Goal: Task Accomplishment & Management: Use online tool/utility

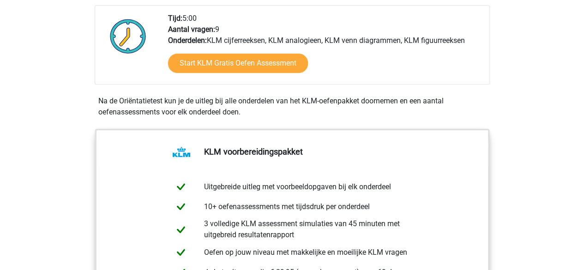
scroll to position [296, 0]
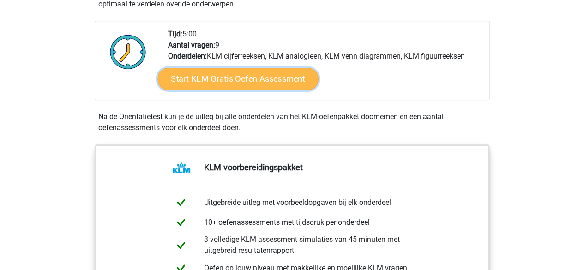
click at [248, 78] on link "Start KLM Gratis Oefen Assessment" at bounding box center [237, 78] width 161 height 22
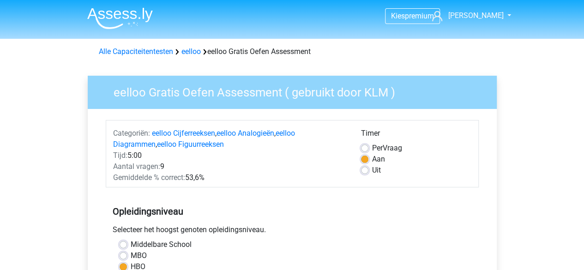
scroll to position [79, 0]
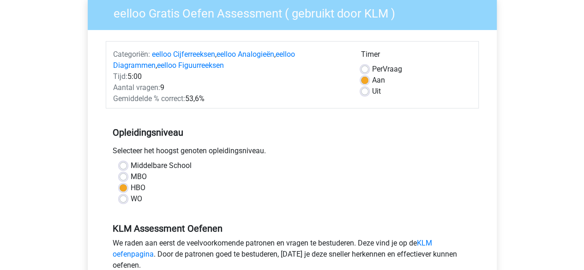
click at [131, 195] on label "WO" at bounding box center [137, 198] width 12 height 11
click at [125, 195] on input "WO" at bounding box center [123, 197] width 7 height 9
radio input "true"
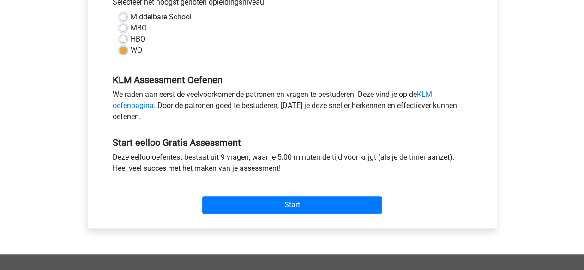
scroll to position [232, 0]
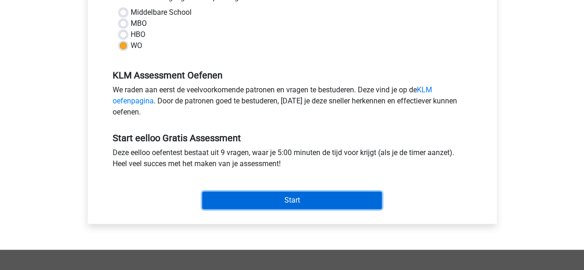
click at [278, 198] on input "Start" at bounding box center [292, 201] width 180 height 18
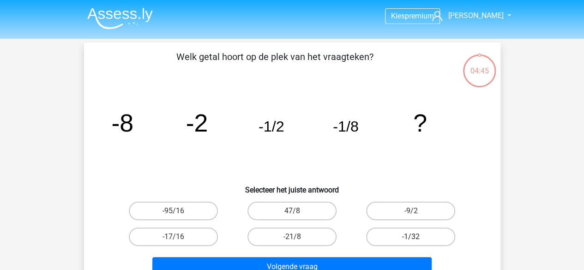
click at [406, 231] on label "-1/32" at bounding box center [410, 237] width 89 height 18
click at [411, 237] on input "-1/32" at bounding box center [414, 240] width 6 height 6
radio input "true"
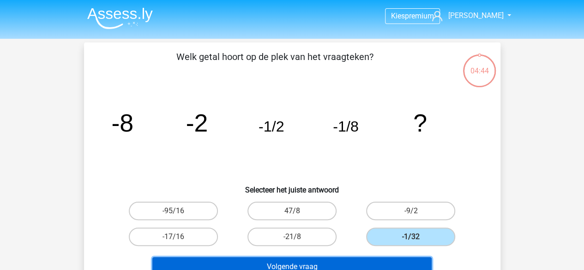
click at [327, 263] on button "Volgende vraag" at bounding box center [291, 266] width 279 height 19
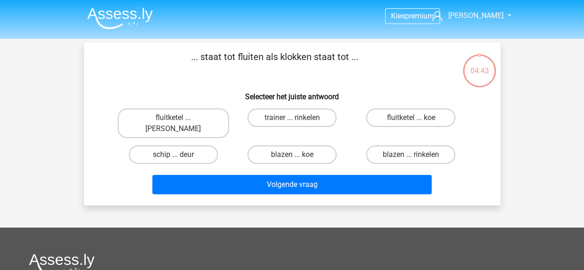
scroll to position [42, 0]
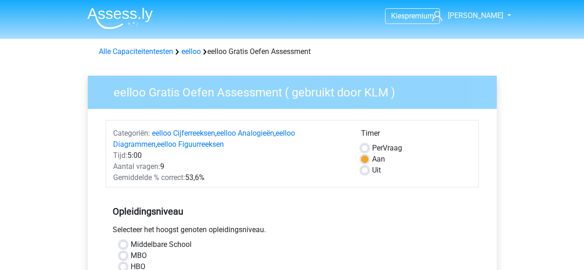
scroll to position [232, 0]
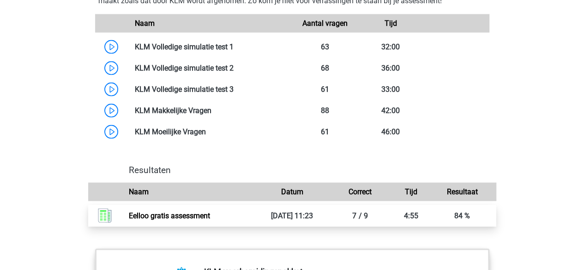
scroll to position [816, 0]
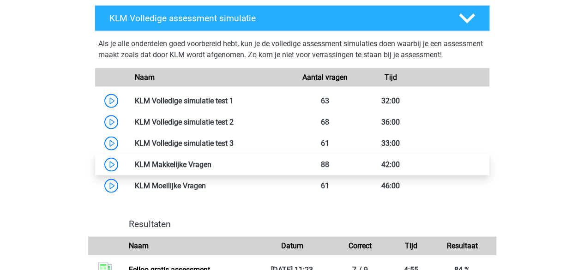
click at [211, 161] on link at bounding box center [211, 164] width 0 height 9
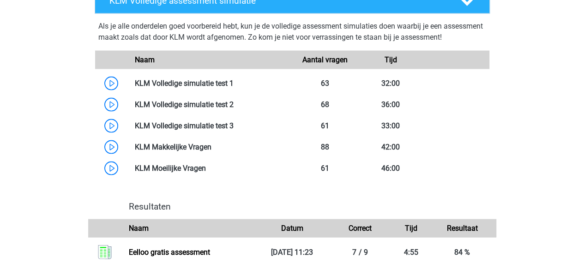
scroll to position [829, 0]
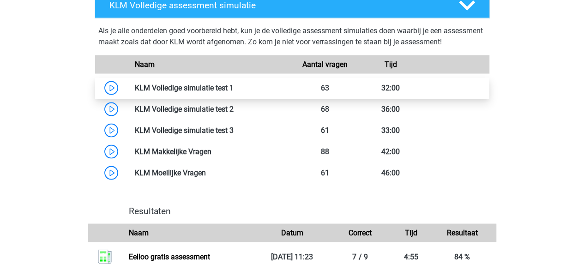
click at [234, 86] on link at bounding box center [234, 87] width 0 height 9
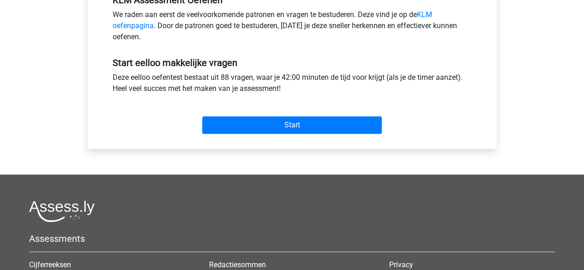
scroll to position [309, 0]
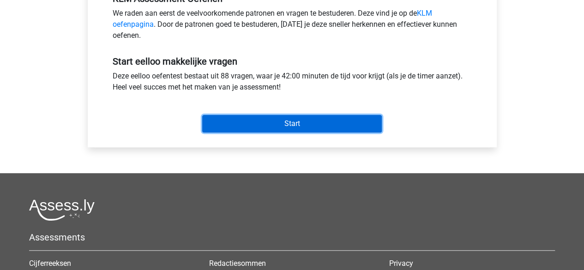
click at [274, 121] on input "Start" at bounding box center [292, 124] width 180 height 18
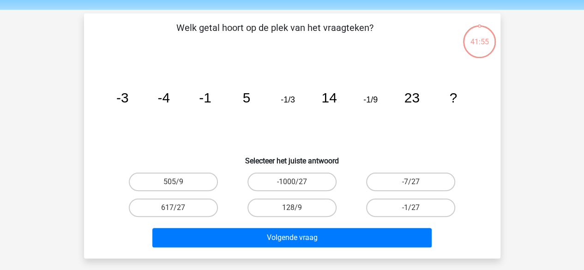
scroll to position [31, 0]
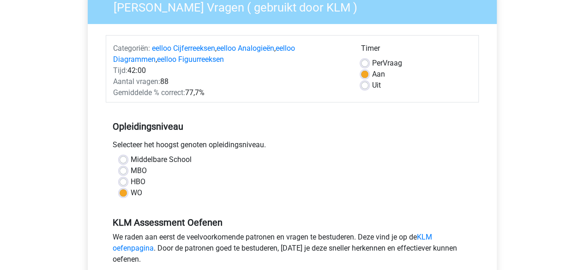
scroll to position [167, 0]
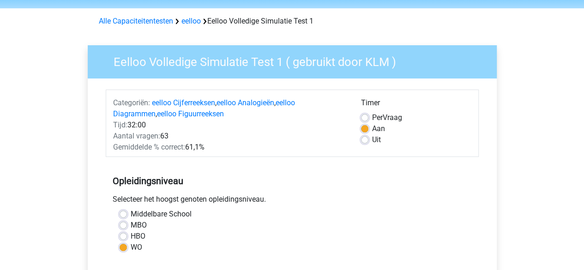
scroll to position [31, 0]
click at [372, 136] on label "Uit" at bounding box center [376, 139] width 9 height 11
click at [366, 136] on input "Uit" at bounding box center [364, 138] width 7 height 9
radio input "true"
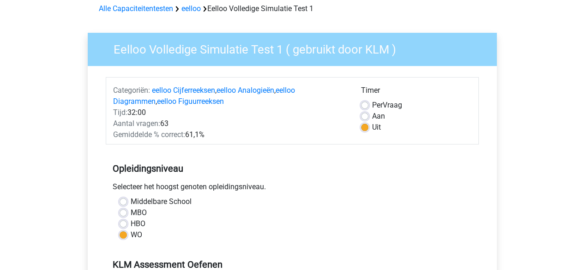
click at [366, 112] on div "Aan" at bounding box center [416, 116] width 110 height 11
click at [372, 115] on label "Aan" at bounding box center [378, 116] width 13 height 11
click at [366, 115] on input "Aan" at bounding box center [364, 115] width 7 height 9
radio input "true"
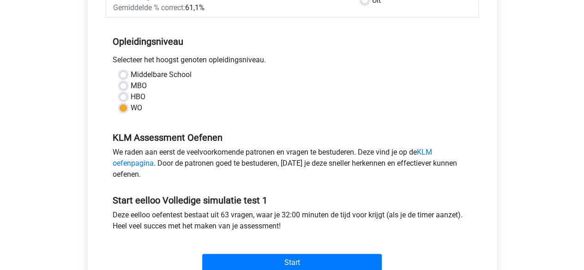
scroll to position [206, 0]
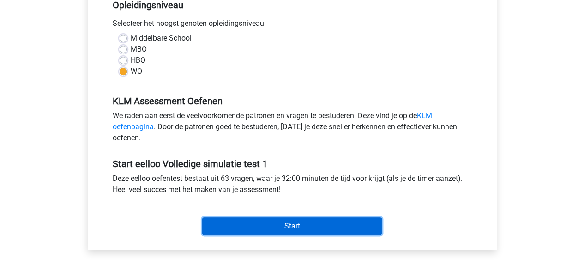
click at [301, 232] on input "Start" at bounding box center [292, 226] width 180 height 18
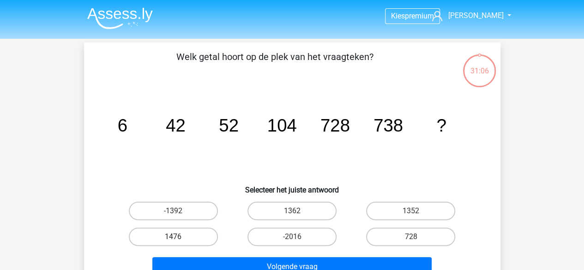
click at [170, 236] on label "1476" at bounding box center [173, 237] width 89 height 18
click at [173, 237] on input "1476" at bounding box center [176, 240] width 6 height 6
radio input "true"
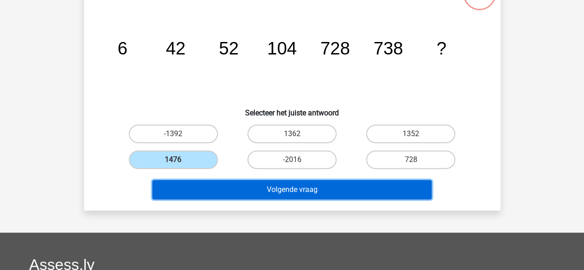
click at [286, 195] on button "Volgende vraag" at bounding box center [291, 189] width 279 height 19
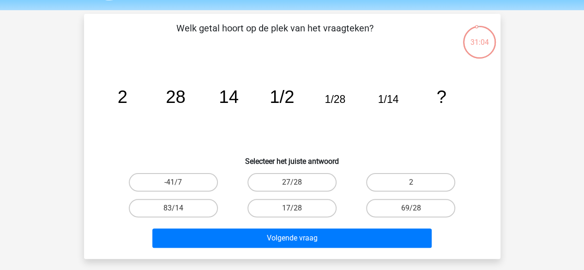
scroll to position [28, 0]
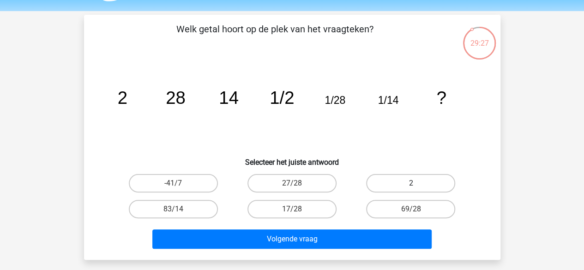
click at [403, 179] on label "2" at bounding box center [410, 183] width 89 height 18
click at [411, 183] on input "2" at bounding box center [414, 186] width 6 height 6
radio input "true"
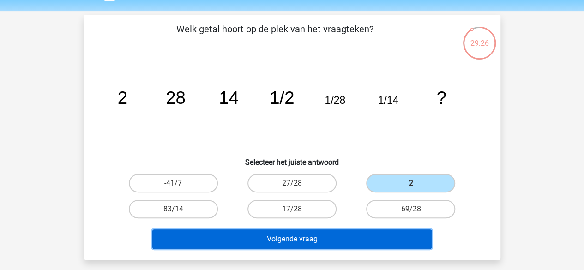
click at [301, 234] on button "Volgende vraag" at bounding box center [291, 238] width 279 height 19
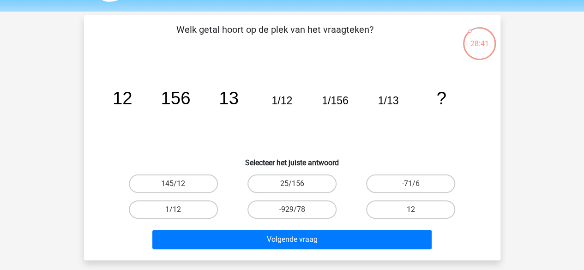
scroll to position [27, 0]
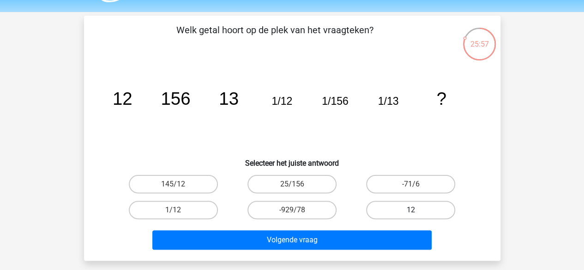
click at [411, 205] on label "12" at bounding box center [410, 210] width 89 height 18
click at [411, 210] on input "12" at bounding box center [414, 213] width 6 height 6
radio input "true"
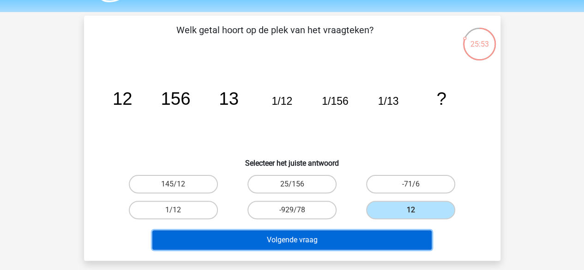
click at [344, 239] on button "Volgende vraag" at bounding box center [291, 239] width 279 height 19
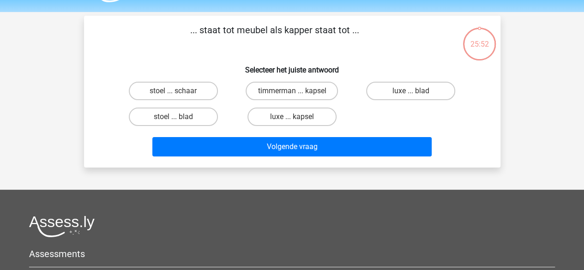
scroll to position [42, 0]
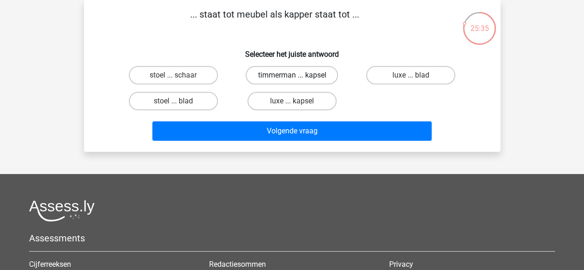
click at [283, 78] on label "timmerman ... kapsel" at bounding box center [292, 75] width 92 height 18
click at [292, 78] on input "timmerman ... kapsel" at bounding box center [295, 78] width 6 height 6
radio input "true"
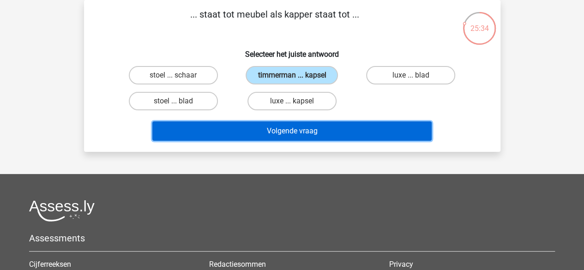
click at [273, 132] on button "Volgende vraag" at bounding box center [291, 130] width 279 height 19
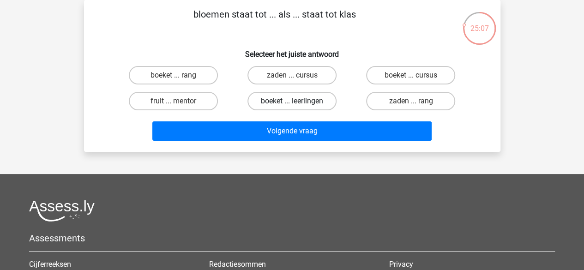
click at [285, 101] on label "boeket ... leerlingen" at bounding box center [291, 101] width 89 height 18
click at [292, 101] on input "boeket ... leerlingen" at bounding box center [295, 104] width 6 height 6
radio input "true"
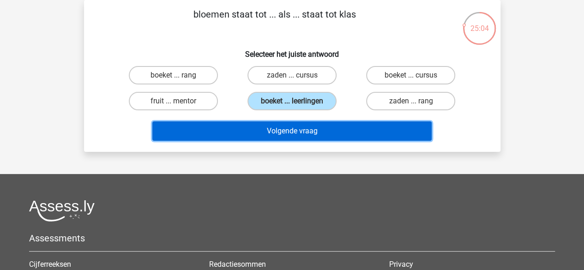
click at [292, 126] on button "Volgende vraag" at bounding box center [291, 130] width 279 height 19
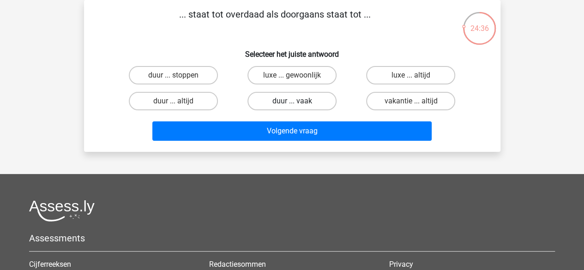
click at [295, 97] on label "duur ... vaak" at bounding box center [291, 101] width 89 height 18
click at [295, 101] on input "duur ... vaak" at bounding box center [295, 104] width 6 height 6
radio input "true"
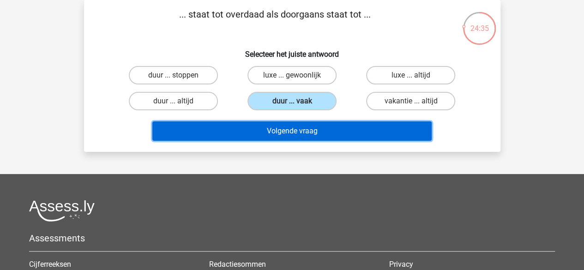
click at [293, 136] on button "Volgende vraag" at bounding box center [291, 130] width 279 height 19
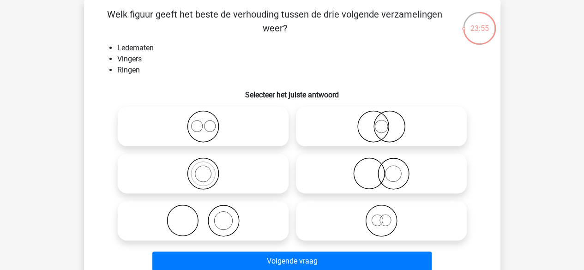
click at [231, 228] on icon at bounding box center [202, 221] width 163 height 32
click at [209, 216] on input "radio" at bounding box center [206, 213] width 6 height 6
radio input "true"
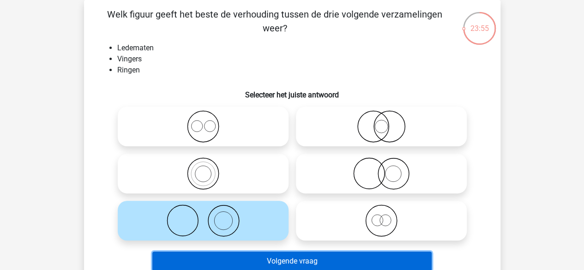
click at [275, 257] on button "Volgende vraag" at bounding box center [291, 261] width 279 height 19
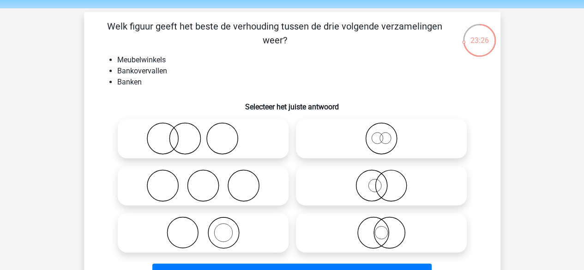
scroll to position [30, 0]
click at [369, 238] on icon at bounding box center [381, 233] width 163 height 32
click at [381, 229] on input "radio" at bounding box center [384, 226] width 6 height 6
radio input "true"
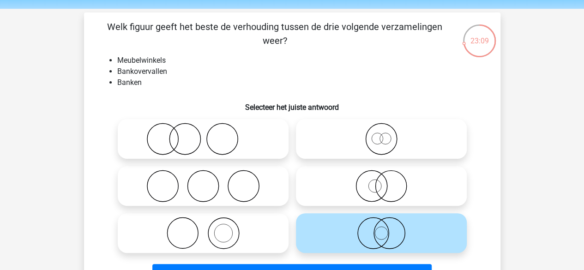
scroll to position [62, 0]
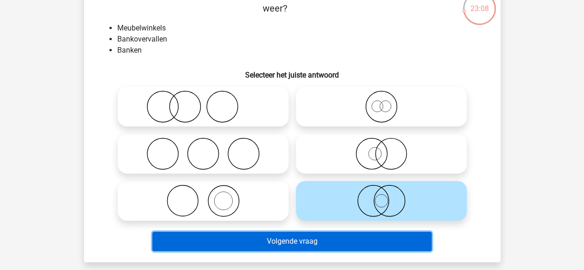
click at [343, 238] on button "Volgende vraag" at bounding box center [291, 241] width 279 height 19
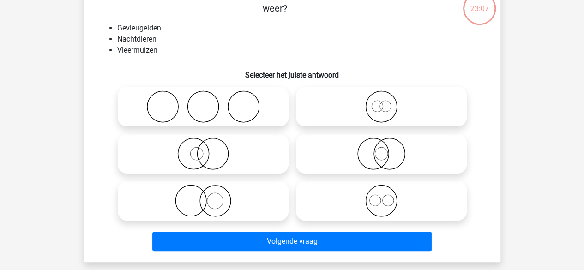
scroll to position [42, 0]
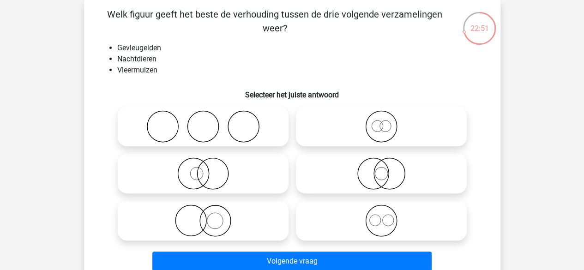
click at [376, 171] on icon at bounding box center [381, 173] width 163 height 32
click at [381, 169] on input "radio" at bounding box center [384, 166] width 6 height 6
radio input "true"
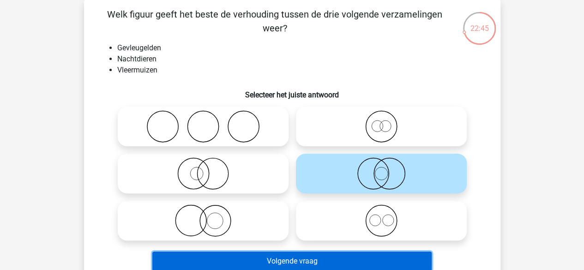
click at [325, 258] on button "Volgende vraag" at bounding box center [291, 261] width 279 height 19
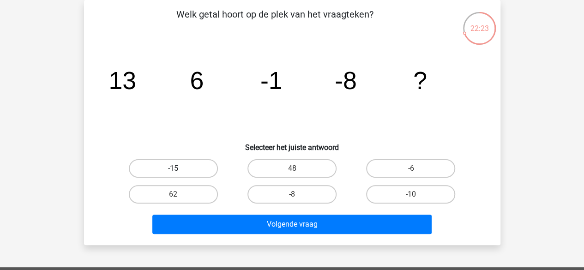
click at [194, 168] on label "-15" at bounding box center [173, 168] width 89 height 18
click at [179, 169] on input "-15" at bounding box center [176, 172] width 6 height 6
radio input "true"
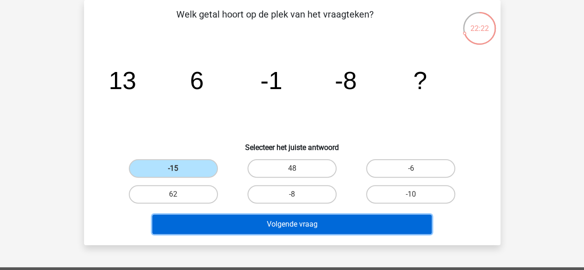
click at [257, 226] on button "Volgende vraag" at bounding box center [291, 224] width 279 height 19
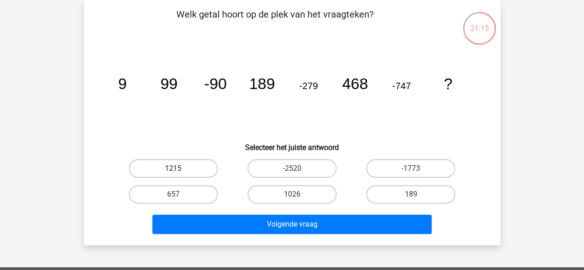
click at [182, 166] on label "1215" at bounding box center [173, 168] width 89 height 18
click at [179, 169] on input "1215" at bounding box center [176, 172] width 6 height 6
radio input "true"
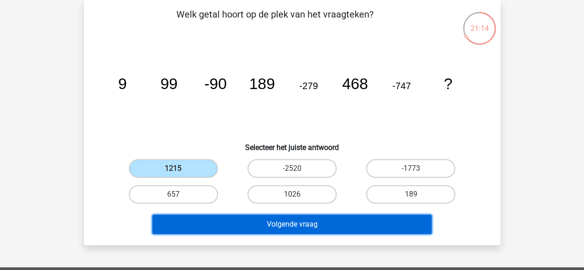
click at [261, 221] on button "Volgende vraag" at bounding box center [291, 224] width 279 height 19
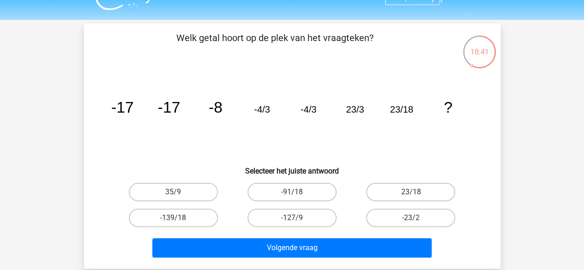
scroll to position [23, 0]
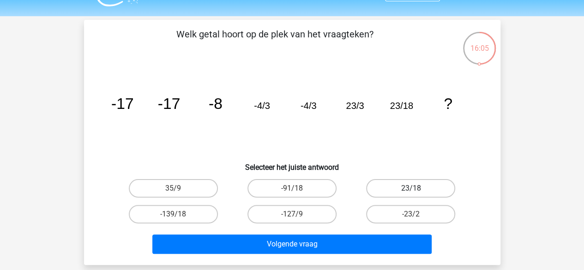
click at [402, 193] on label "23/18" at bounding box center [410, 188] width 89 height 18
click at [411, 193] on input "23/18" at bounding box center [414, 191] width 6 height 6
radio input "true"
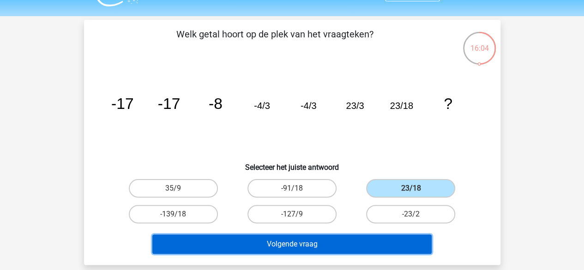
click at [333, 236] on button "Volgende vraag" at bounding box center [291, 244] width 279 height 19
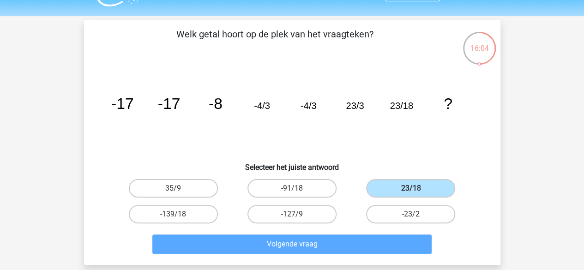
scroll to position [42, 0]
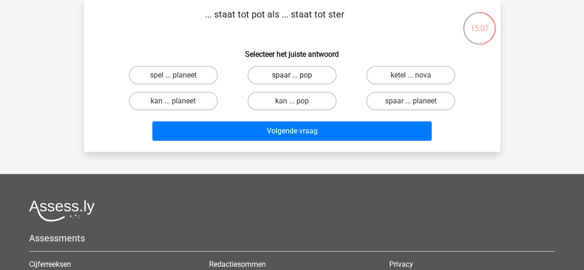
click at [301, 76] on label "spaar ... pop" at bounding box center [291, 75] width 89 height 18
click at [298, 76] on input "spaar ... pop" at bounding box center [295, 78] width 6 height 6
radio input "true"
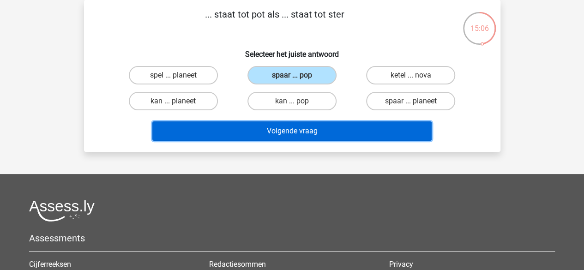
click at [293, 131] on button "Volgende vraag" at bounding box center [291, 130] width 279 height 19
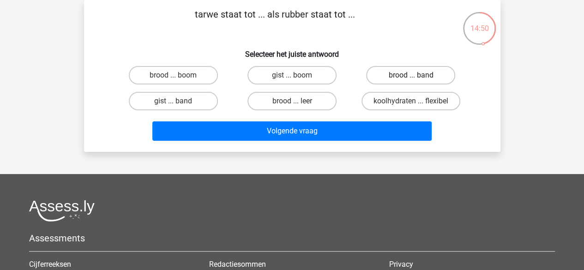
click at [410, 75] on label "brood ... band" at bounding box center [410, 75] width 89 height 18
click at [411, 75] on input "brood ... band" at bounding box center [414, 78] width 6 height 6
radio input "true"
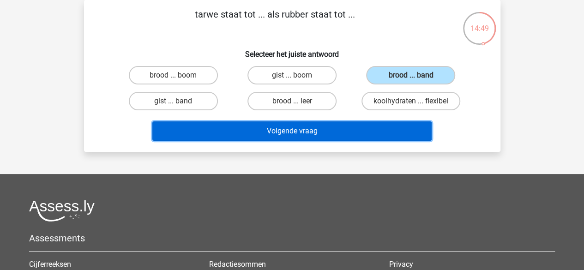
click at [366, 138] on button "Volgende vraag" at bounding box center [291, 130] width 279 height 19
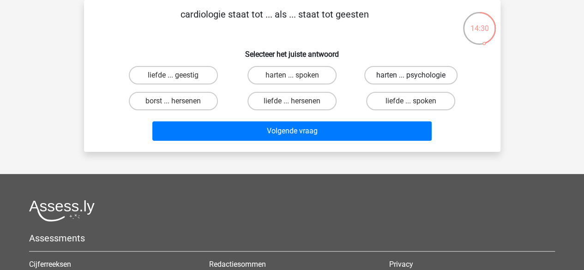
click at [425, 80] on label "harten ... psychologie" at bounding box center [410, 75] width 93 height 18
click at [417, 80] on input "harten ... psychologie" at bounding box center [414, 78] width 6 height 6
radio input "true"
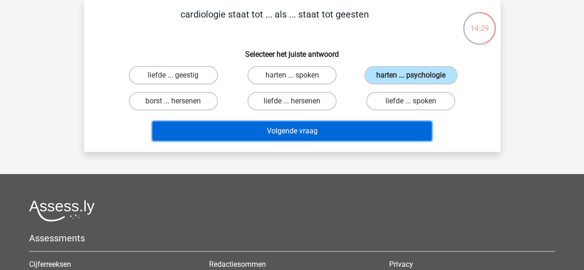
click at [363, 137] on button "Volgende vraag" at bounding box center [291, 130] width 279 height 19
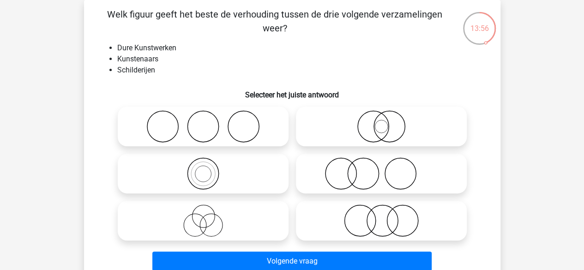
click at [220, 235] on icon at bounding box center [202, 221] width 163 height 32
click at [209, 216] on input "radio" at bounding box center [206, 213] width 6 height 6
radio input "true"
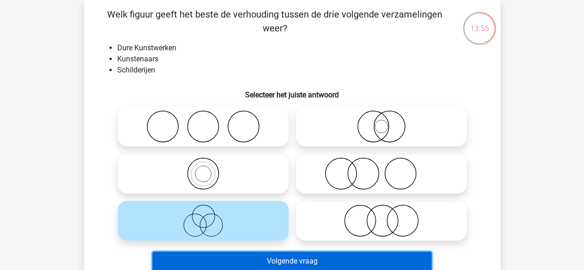
click at [285, 259] on button "Volgende vraag" at bounding box center [291, 261] width 279 height 19
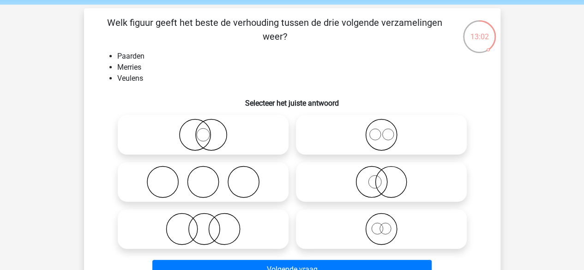
scroll to position [33, 0]
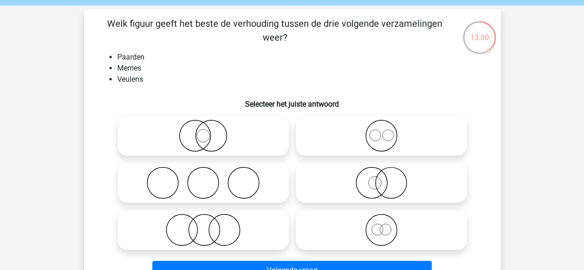
drag, startPoint x: 215, startPoint y: 233, endPoint x: 198, endPoint y: 232, distance: 17.6
click at [198, 232] on icon at bounding box center [202, 230] width 163 height 32
click at [203, 225] on input "radio" at bounding box center [206, 222] width 6 height 6
radio input "true"
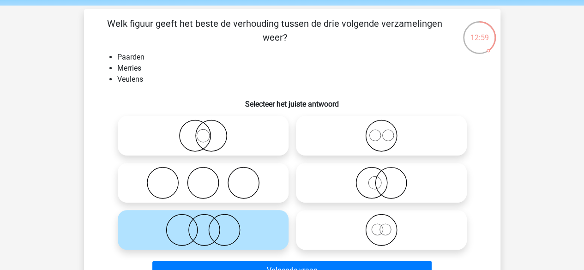
scroll to position [159, 0]
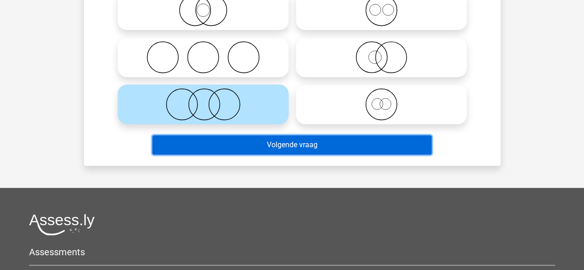
click at [325, 138] on button "Volgende vraag" at bounding box center [291, 144] width 279 height 19
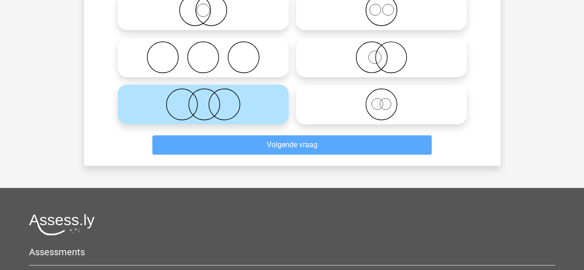
scroll to position [42, 0]
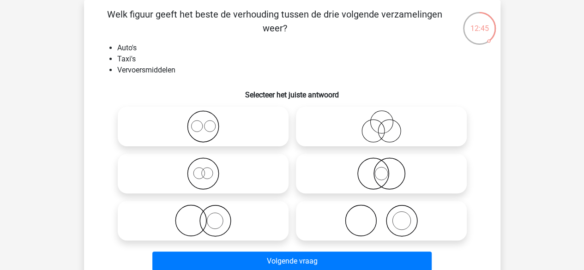
drag, startPoint x: 386, startPoint y: 133, endPoint x: 374, endPoint y: 134, distance: 12.6
click at [374, 134] on icon at bounding box center [381, 126] width 163 height 32
click at [381, 122] on input "radio" at bounding box center [384, 119] width 6 height 6
radio input "true"
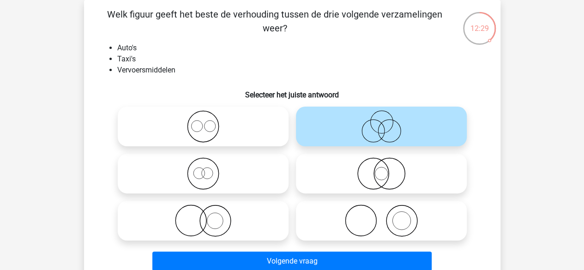
click at [226, 129] on icon at bounding box center [202, 126] width 163 height 32
click at [209, 122] on input "radio" at bounding box center [206, 119] width 6 height 6
radio input "true"
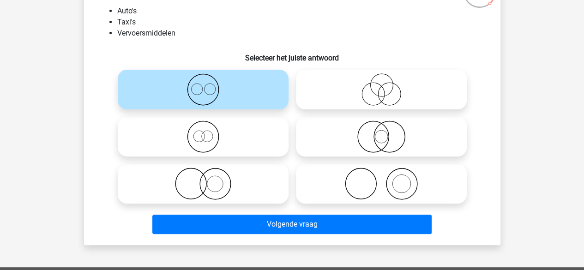
scroll to position [79, 0]
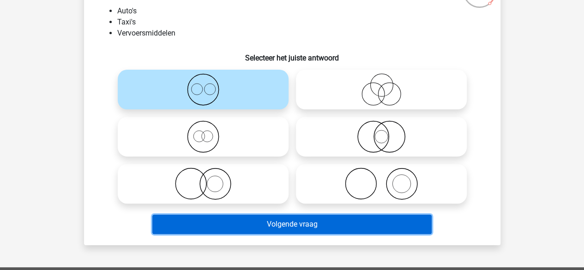
click at [291, 229] on button "Volgende vraag" at bounding box center [291, 224] width 279 height 19
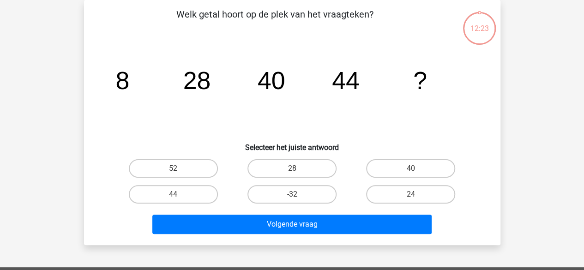
scroll to position [18, 0]
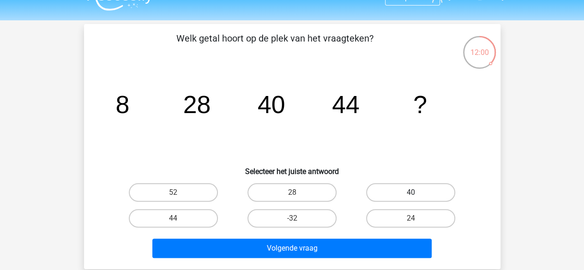
click at [408, 196] on label "40" at bounding box center [410, 192] width 89 height 18
click at [411, 196] on input "40" at bounding box center [414, 196] width 6 height 6
radio input "true"
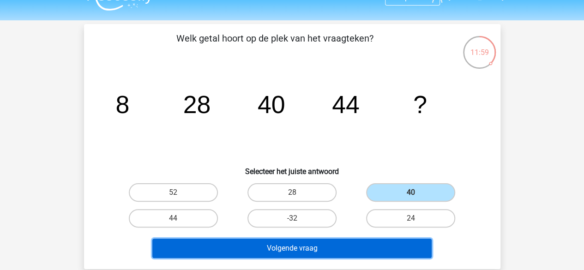
click at [311, 253] on button "Volgende vraag" at bounding box center [291, 248] width 279 height 19
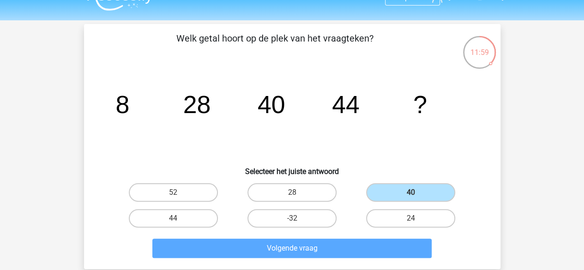
scroll to position [42, 0]
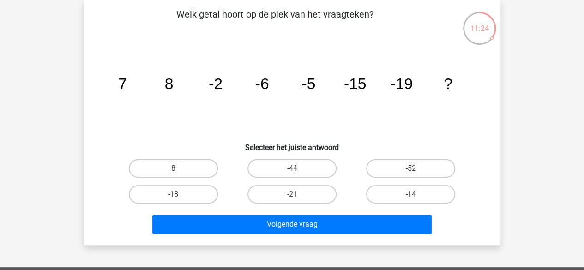
click at [185, 193] on label "-18" at bounding box center [173, 194] width 89 height 18
click at [179, 194] on input "-18" at bounding box center [176, 197] width 6 height 6
radio input "true"
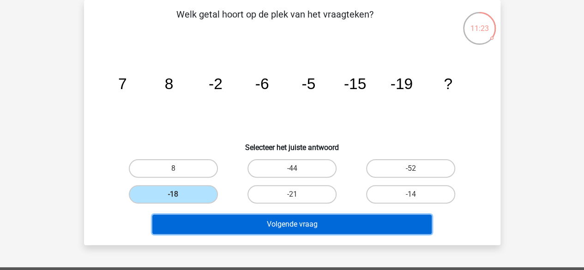
click at [307, 231] on button "Volgende vraag" at bounding box center [291, 224] width 279 height 19
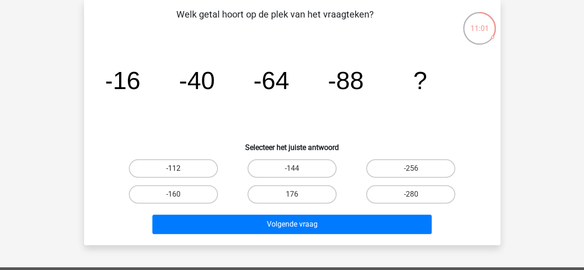
click at [196, 169] on label "-112" at bounding box center [173, 168] width 89 height 18
click at [179, 169] on input "-112" at bounding box center [176, 172] width 6 height 6
radio input "true"
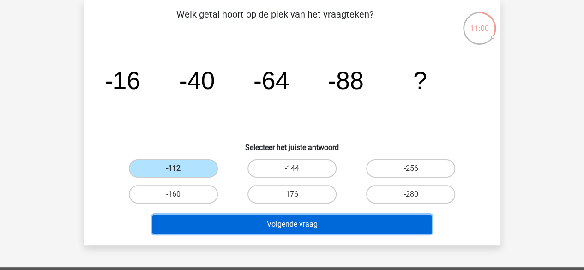
click at [282, 217] on button "Volgende vraag" at bounding box center [291, 224] width 279 height 19
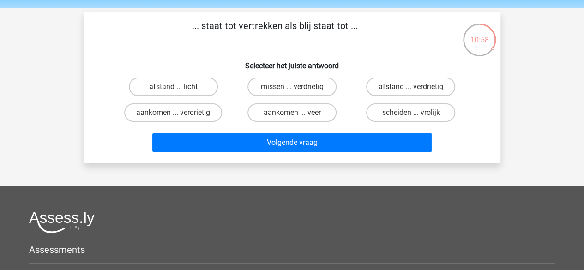
scroll to position [28, 0]
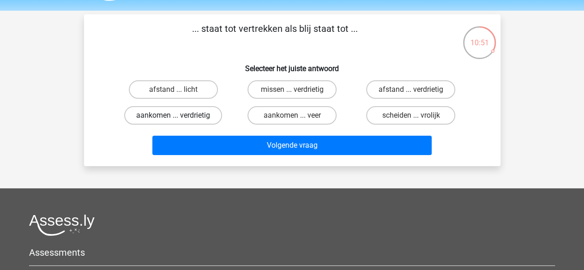
click at [165, 113] on label "aankomen ... verdrietig" at bounding box center [173, 115] width 98 height 18
click at [173, 115] on input "aankomen ... verdrietig" at bounding box center [176, 118] width 6 height 6
radio input "true"
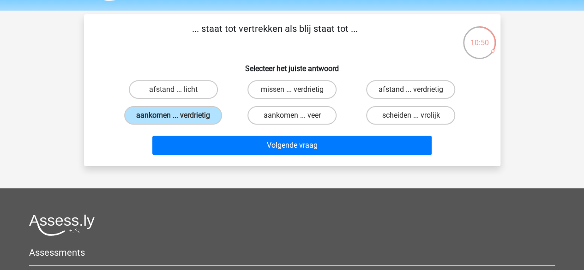
click at [263, 135] on div "Volgende vraag" at bounding box center [292, 143] width 387 height 30
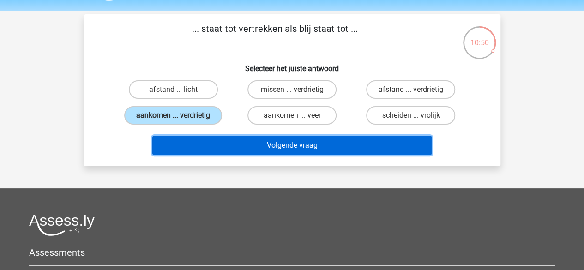
click at [263, 140] on button "Volgende vraag" at bounding box center [291, 145] width 279 height 19
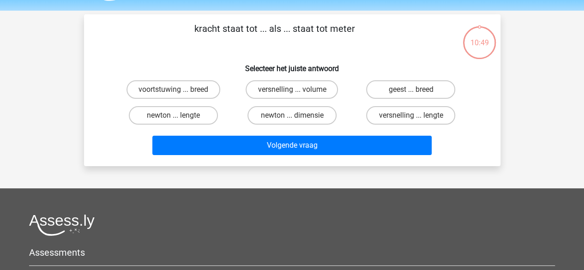
scroll to position [42, 0]
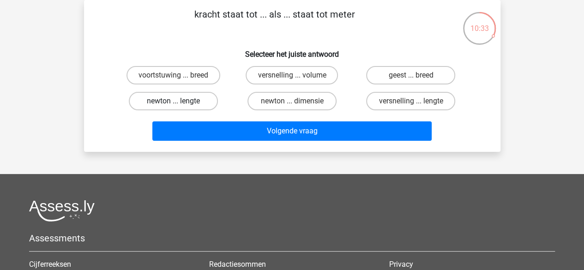
click at [187, 101] on label "newton ... lengte" at bounding box center [173, 101] width 89 height 18
click at [179, 101] on input "newton ... lengte" at bounding box center [176, 104] width 6 height 6
radio input "true"
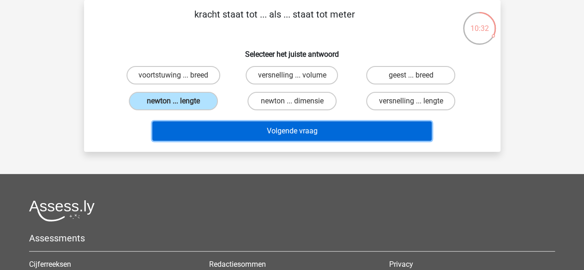
click at [225, 129] on button "Volgende vraag" at bounding box center [291, 130] width 279 height 19
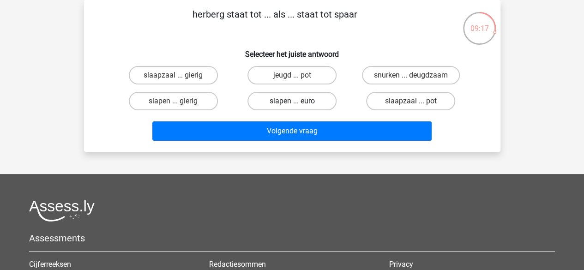
click at [323, 104] on label "slapen ... euro" at bounding box center [291, 101] width 89 height 18
click at [298, 104] on input "slapen ... euro" at bounding box center [295, 104] width 6 height 6
radio input "true"
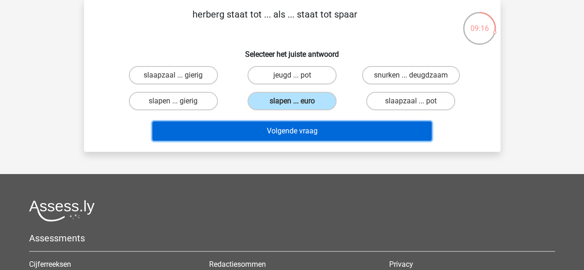
click at [348, 137] on button "Volgende vraag" at bounding box center [291, 130] width 279 height 19
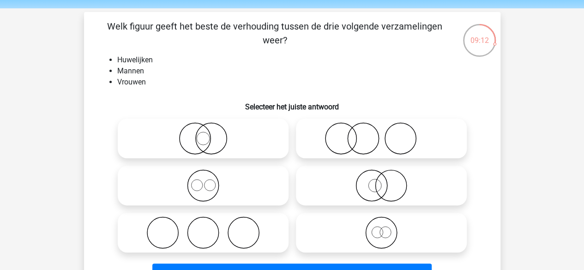
scroll to position [31, 0]
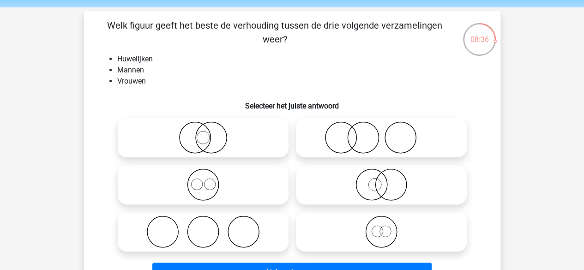
click at [219, 136] on icon at bounding box center [202, 137] width 163 height 32
click at [209, 133] on input "radio" at bounding box center [206, 130] width 6 height 6
radio input "true"
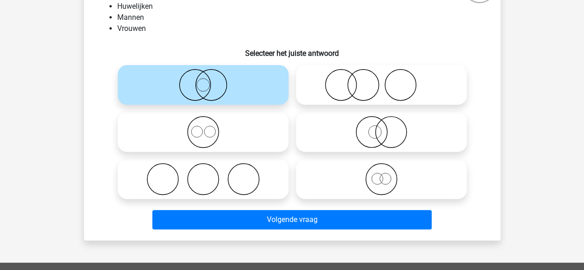
scroll to position [85, 0]
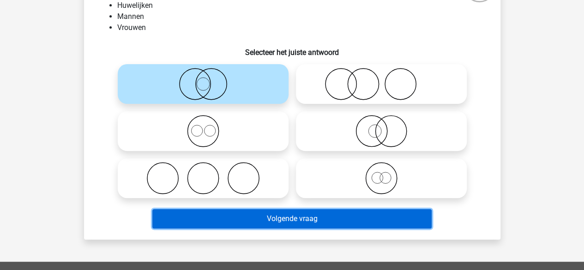
click at [301, 227] on button "Volgende vraag" at bounding box center [291, 218] width 279 height 19
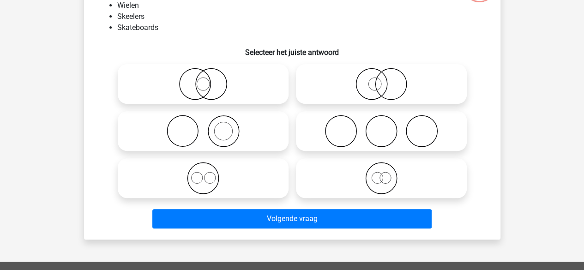
scroll to position [42, 0]
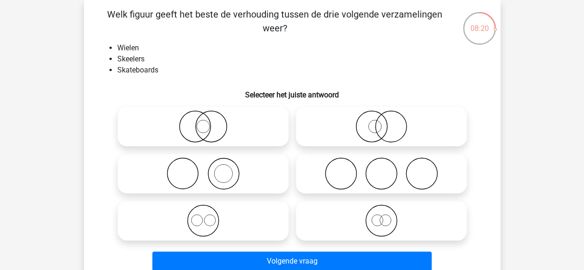
click at [217, 214] on icon at bounding box center [202, 221] width 163 height 32
click at [209, 214] on input "radio" at bounding box center [206, 213] width 6 height 6
radio input "true"
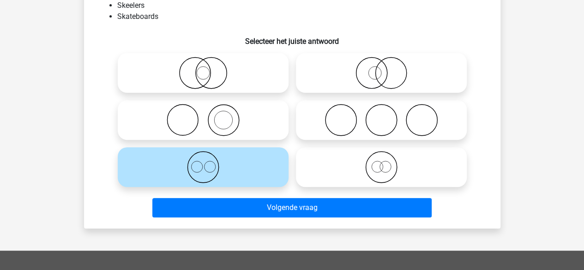
scroll to position [97, 0]
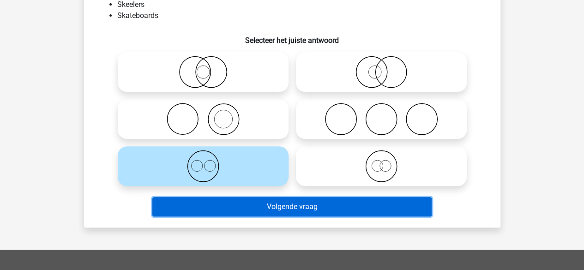
click at [286, 206] on button "Volgende vraag" at bounding box center [291, 206] width 279 height 19
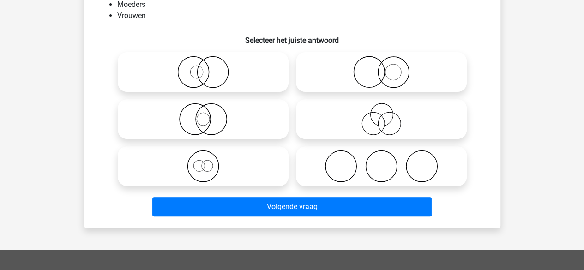
scroll to position [42, 0]
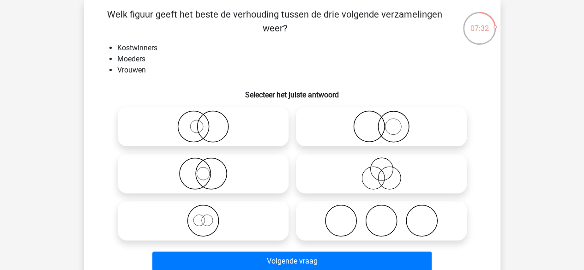
drag, startPoint x: 390, startPoint y: 135, endPoint x: 344, endPoint y: 131, distance: 45.9
click at [344, 131] on icon at bounding box center [381, 126] width 163 height 32
click at [381, 122] on input "radio" at bounding box center [384, 119] width 6 height 6
radio input "true"
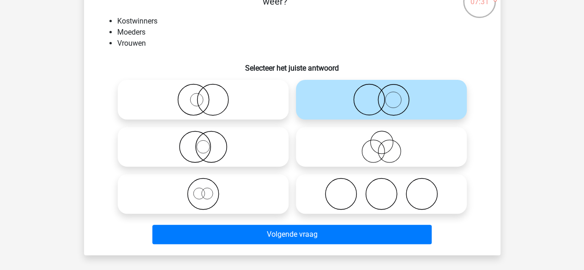
scroll to position [72, 0]
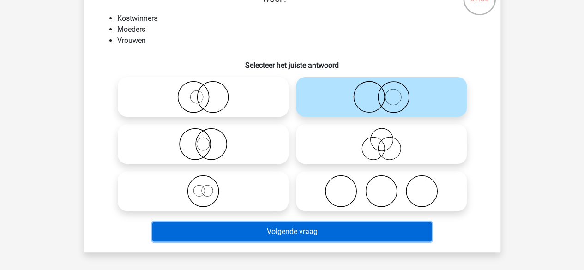
click at [317, 229] on button "Volgende vraag" at bounding box center [291, 231] width 279 height 19
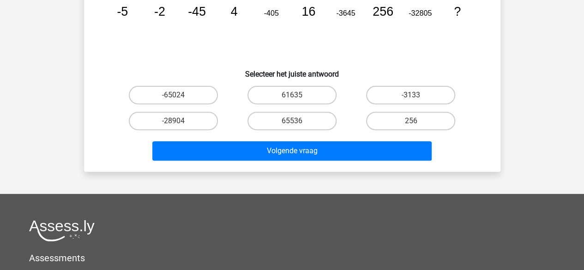
scroll to position [65, 0]
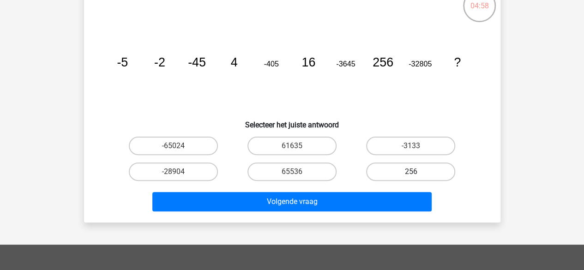
click at [420, 168] on label "256" at bounding box center [410, 172] width 89 height 18
click at [417, 172] on input "256" at bounding box center [414, 175] width 6 height 6
radio input "true"
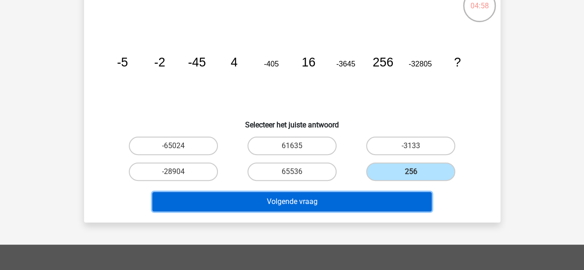
click at [326, 198] on button "Volgende vraag" at bounding box center [291, 201] width 279 height 19
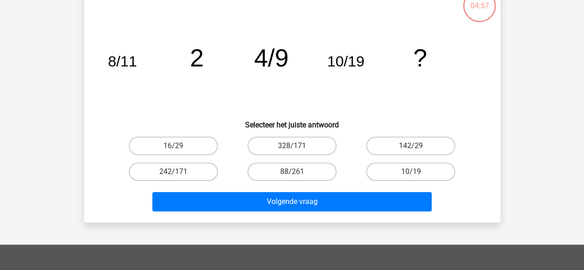
scroll to position [42, 0]
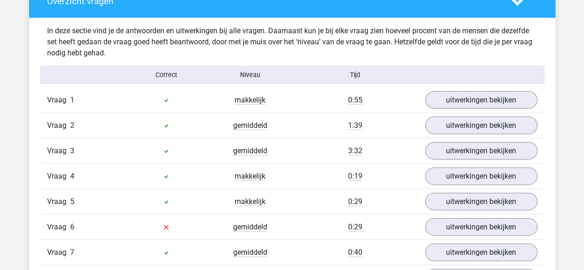
scroll to position [970, 0]
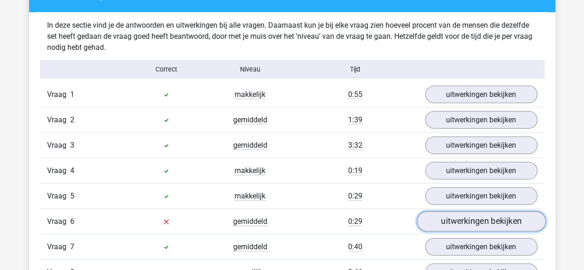
click at [431, 213] on link "uitwerkingen bekijken" at bounding box center [480, 221] width 129 height 20
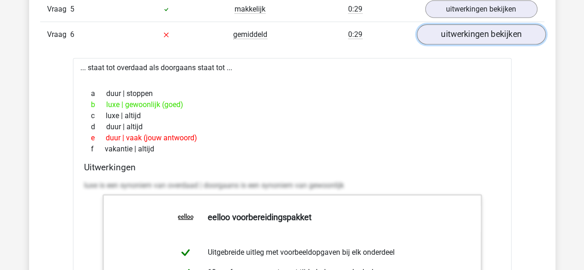
scroll to position [1147, 0]
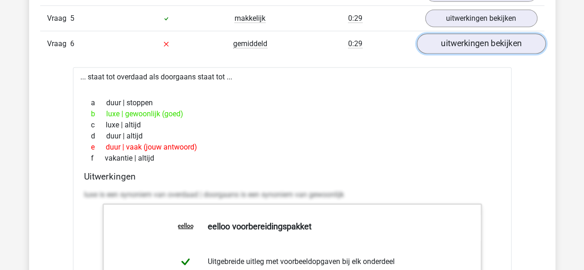
click at [470, 45] on link "uitwerkingen bekijken" at bounding box center [480, 44] width 129 height 20
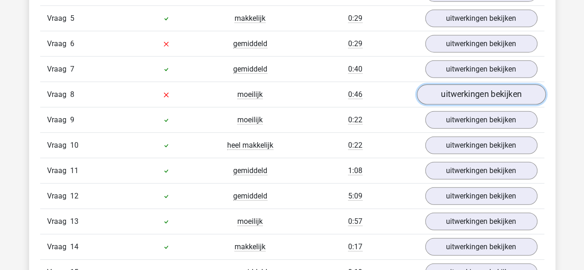
click at [456, 94] on link "uitwerkingen bekijken" at bounding box center [480, 94] width 129 height 20
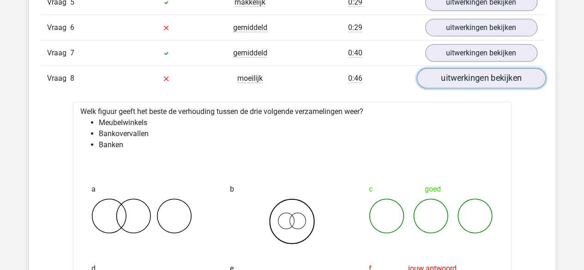
scroll to position [1163, 0]
click at [470, 74] on link "uitwerkingen bekijken" at bounding box center [480, 79] width 129 height 20
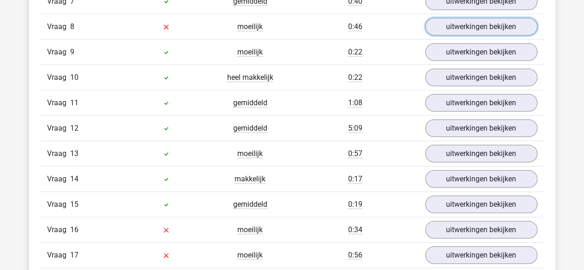
scroll to position [1217, 0]
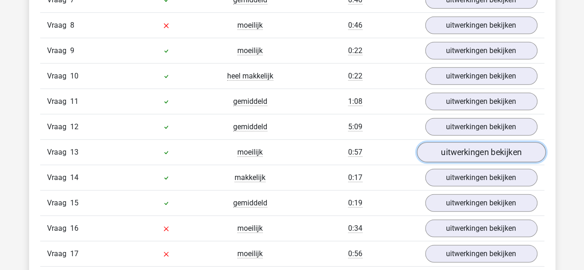
click at [445, 150] on link "uitwerkingen bekijken" at bounding box center [480, 152] width 129 height 20
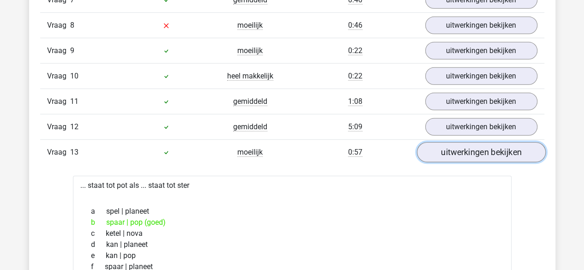
click at [445, 150] on link "uitwerkingen bekijken" at bounding box center [480, 152] width 129 height 20
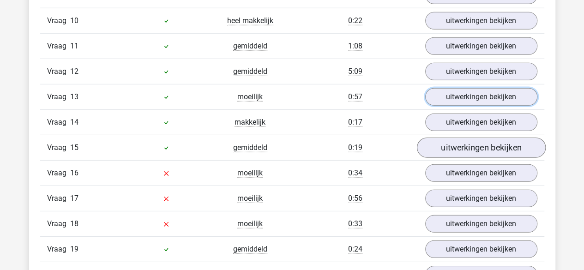
scroll to position [1273, 0]
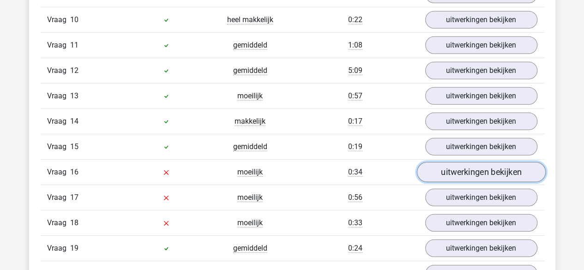
click at [459, 165] on link "uitwerkingen bekijken" at bounding box center [480, 172] width 129 height 20
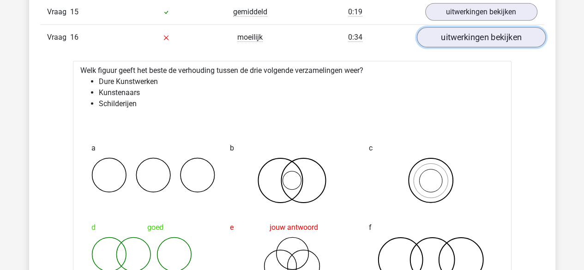
scroll to position [1407, 0]
click at [500, 33] on link "uitwerkingen bekijken" at bounding box center [480, 38] width 129 height 20
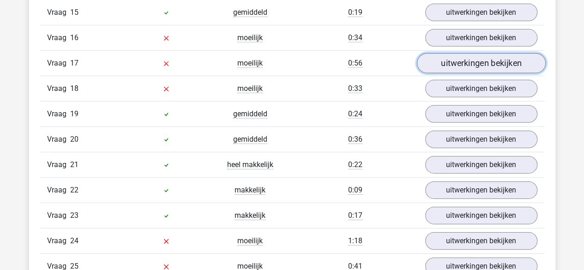
click at [467, 54] on link "uitwerkingen bekijken" at bounding box center [480, 63] width 129 height 20
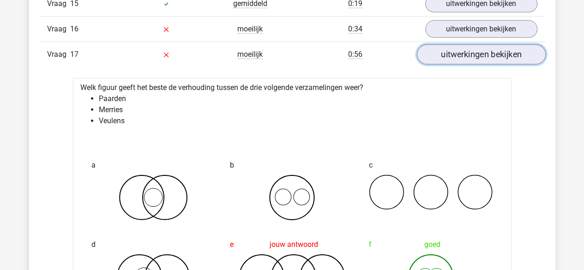
scroll to position [1415, 0]
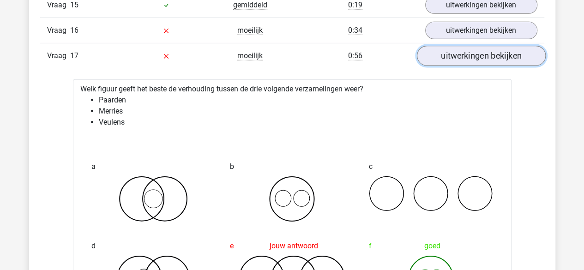
click at [467, 54] on link "uitwerkingen bekijken" at bounding box center [480, 56] width 129 height 20
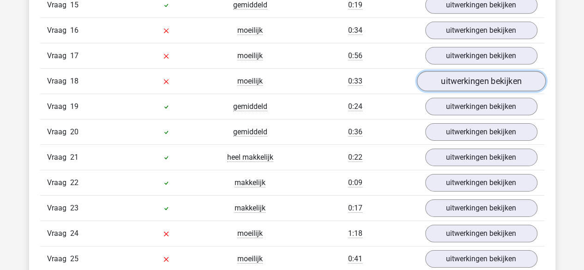
click at [460, 75] on link "uitwerkingen bekijken" at bounding box center [480, 81] width 129 height 20
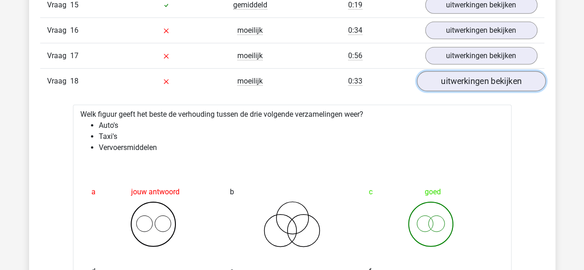
click at [460, 75] on link "uitwerkingen bekijken" at bounding box center [480, 81] width 129 height 20
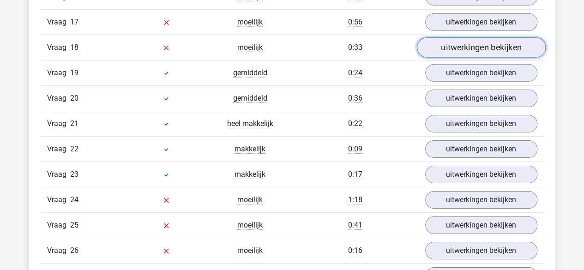
scroll to position [1449, 0]
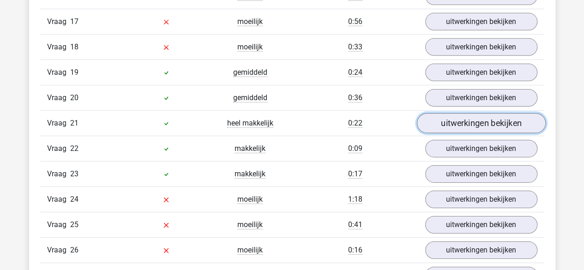
click at [458, 118] on link "uitwerkingen bekijken" at bounding box center [480, 123] width 129 height 20
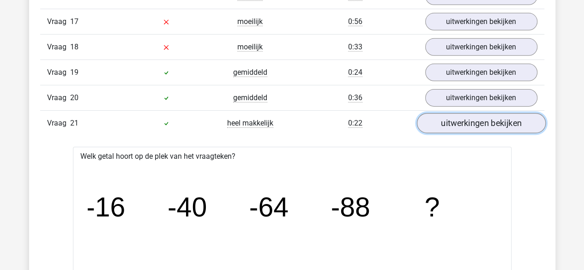
click at [458, 118] on link "uitwerkingen bekijken" at bounding box center [480, 123] width 129 height 20
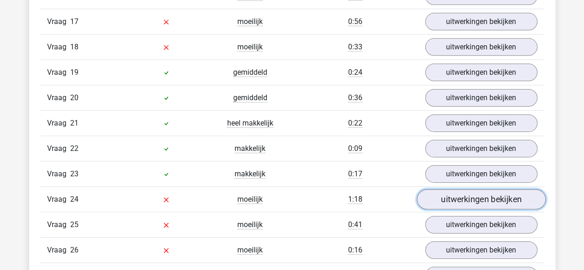
click at [455, 193] on link "uitwerkingen bekijken" at bounding box center [480, 199] width 129 height 20
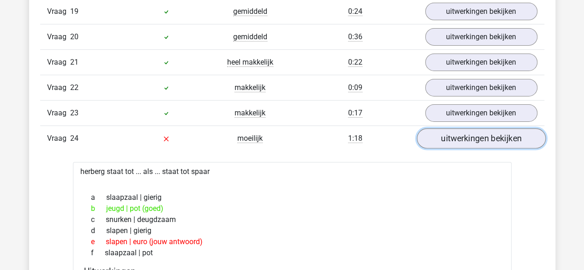
scroll to position [1511, 0]
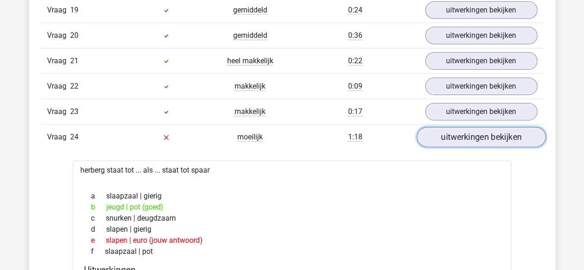
click at [465, 131] on link "uitwerkingen bekijken" at bounding box center [480, 137] width 129 height 20
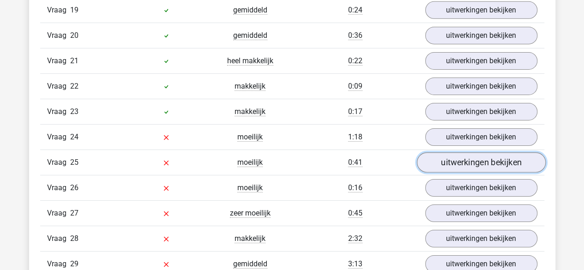
click at [464, 156] on link "uitwerkingen bekijken" at bounding box center [480, 162] width 129 height 20
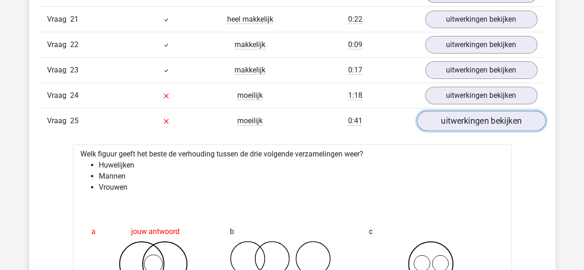
scroll to position [1552, 0]
click at [463, 113] on link "uitwerkingen bekijken" at bounding box center [480, 122] width 129 height 20
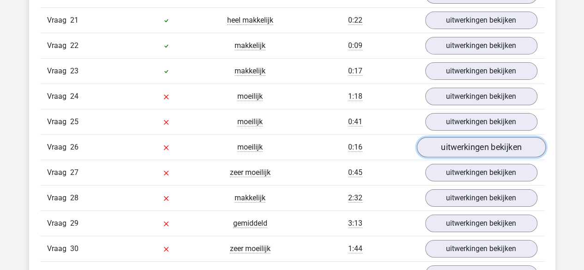
click at [461, 137] on link "uitwerkingen bekijken" at bounding box center [480, 147] width 129 height 20
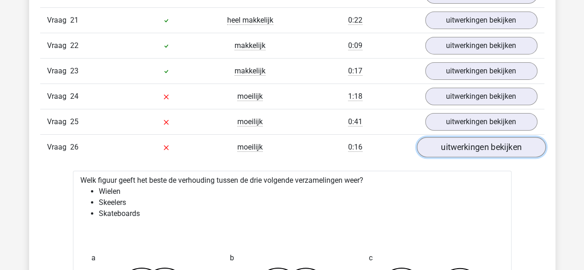
click at [461, 137] on link "uitwerkingen bekijken" at bounding box center [480, 147] width 129 height 20
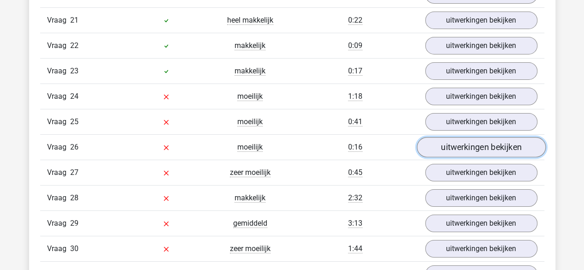
click at [462, 137] on link "uitwerkingen bekijken" at bounding box center [480, 147] width 129 height 20
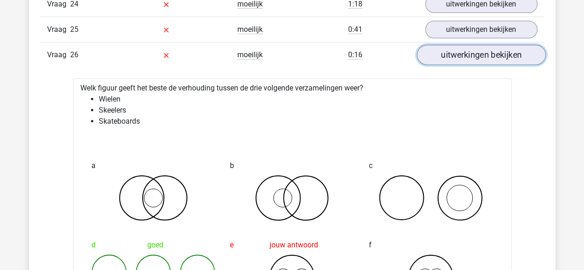
scroll to position [1644, 0]
click at [473, 45] on link "uitwerkingen bekijken" at bounding box center [480, 55] width 129 height 20
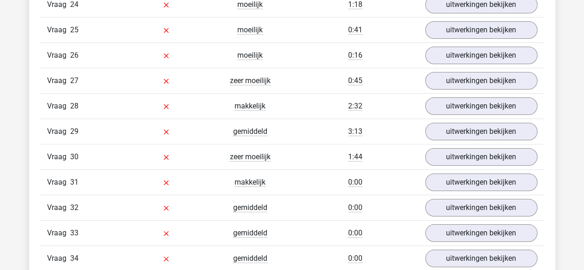
click at [465, 79] on div "Vraag 27 zeer moeilijk 0:45 uitwerkingen bekijken" at bounding box center [292, 80] width 504 height 25
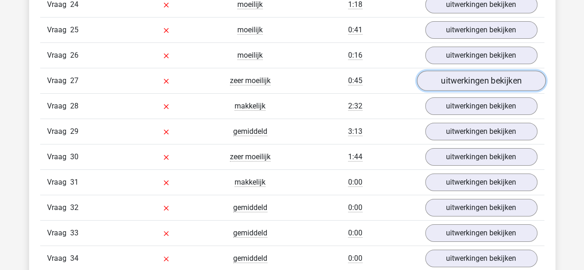
click at [464, 71] on link "uitwerkingen bekijken" at bounding box center [480, 81] width 129 height 20
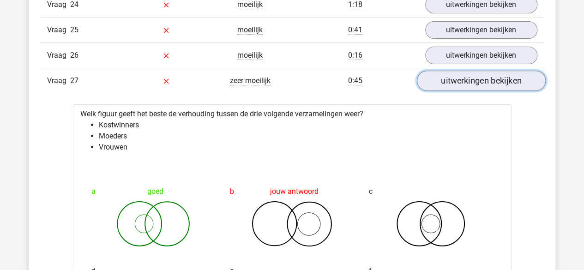
click at [464, 71] on link "uitwerkingen bekijken" at bounding box center [480, 81] width 129 height 20
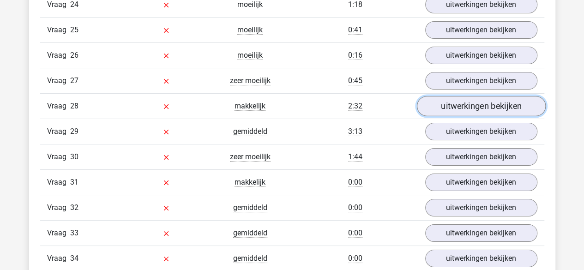
click at [464, 97] on link "uitwerkingen bekijken" at bounding box center [480, 106] width 129 height 20
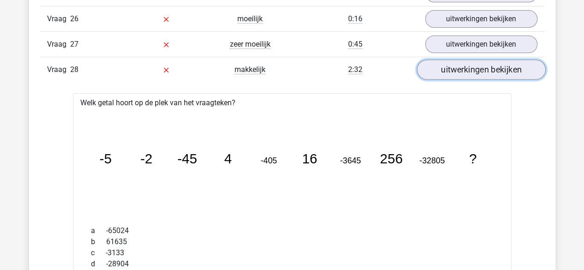
scroll to position [1679, 0]
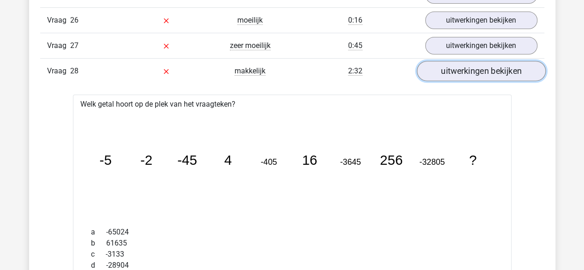
click at [467, 61] on link "uitwerkingen bekijken" at bounding box center [480, 71] width 129 height 20
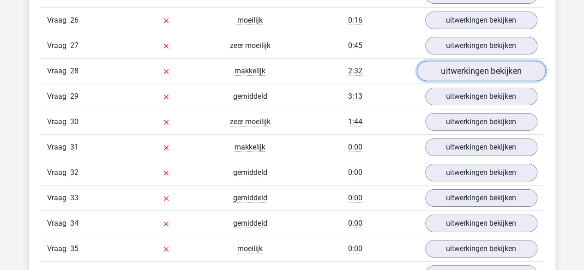
click at [467, 61] on link "uitwerkingen bekijken" at bounding box center [480, 71] width 129 height 20
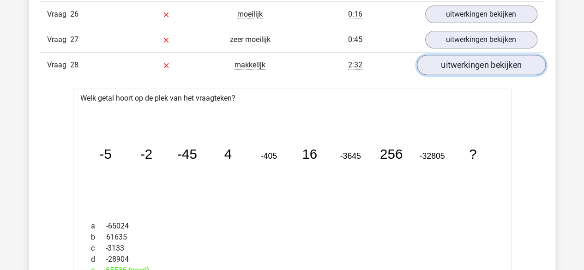
scroll to position [1683, 0]
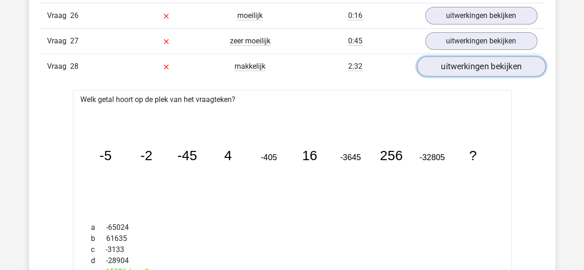
click at [500, 56] on link "uitwerkingen bekijken" at bounding box center [480, 66] width 129 height 20
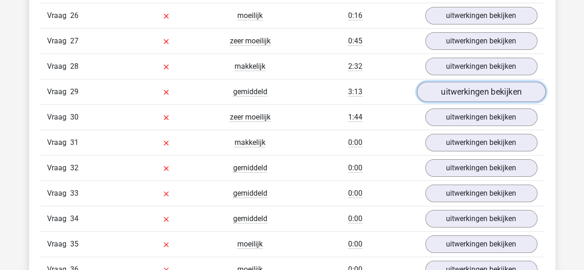
click at [480, 82] on link "uitwerkingen bekijken" at bounding box center [480, 92] width 129 height 20
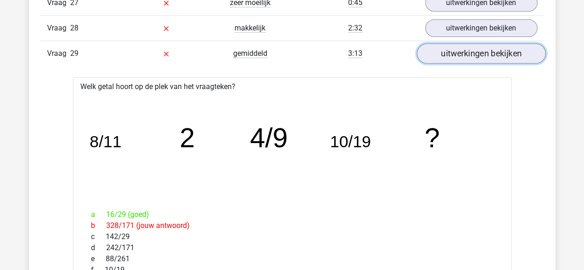
scroll to position [1721, 0]
click at [474, 44] on link "uitwerkingen bekijken" at bounding box center [480, 54] width 129 height 20
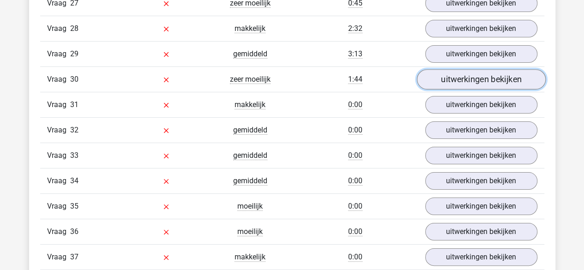
click at [471, 69] on link "uitwerkingen bekijken" at bounding box center [480, 79] width 129 height 20
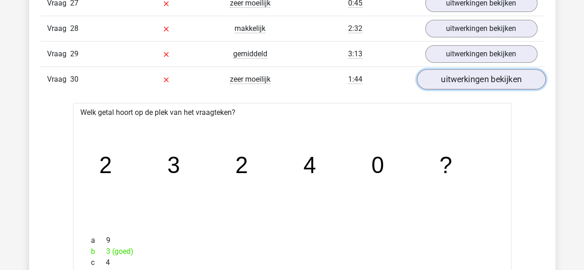
click at [471, 69] on link "uitwerkingen bekijken" at bounding box center [480, 79] width 129 height 20
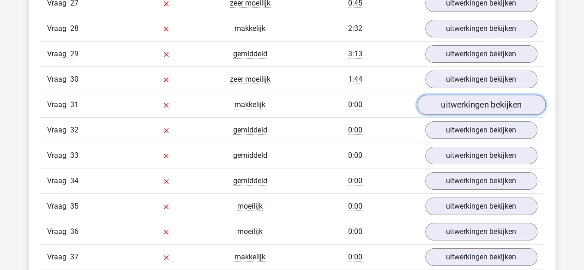
click at [466, 95] on link "uitwerkingen bekijken" at bounding box center [480, 105] width 129 height 20
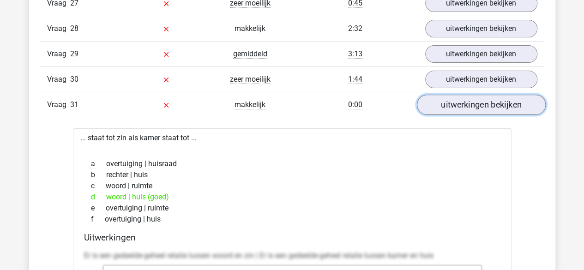
click at [466, 95] on link "uitwerkingen bekijken" at bounding box center [480, 105] width 129 height 20
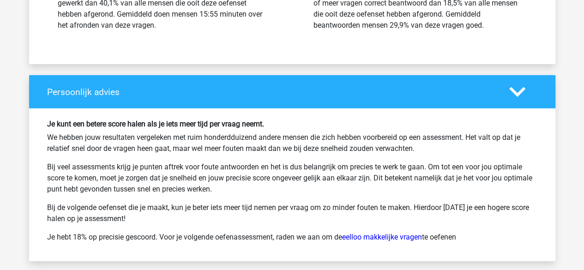
scroll to position [2920, 0]
